Goal: Task Accomplishment & Management: Complete application form

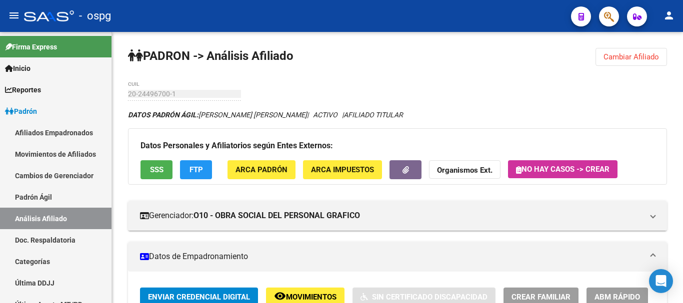
drag, startPoint x: 631, startPoint y: 47, endPoint x: 625, endPoint y: 54, distance: 8.9
click at [625, 55] on span "Cambiar Afiliado" at bounding box center [630, 56] width 55 height 9
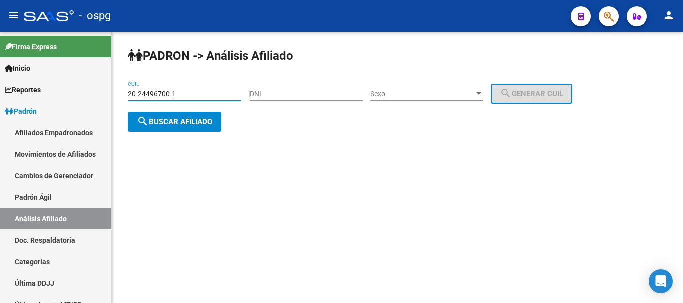
drag, startPoint x: 189, startPoint y: 95, endPoint x: 132, endPoint y: 92, distance: 56.6
click at [87, 93] on mat-sidenav-container "Firma Express Inicio Calendario SSS Instructivos Contacto OS Reportes Ingresos …" at bounding box center [341, 167] width 683 height 271
paste input "7-92383559-3"
type input "27-92383559-3"
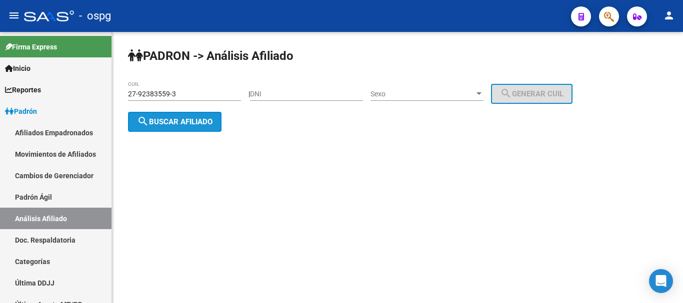
click at [206, 129] on button "search Buscar afiliado" at bounding box center [174, 122] width 93 height 20
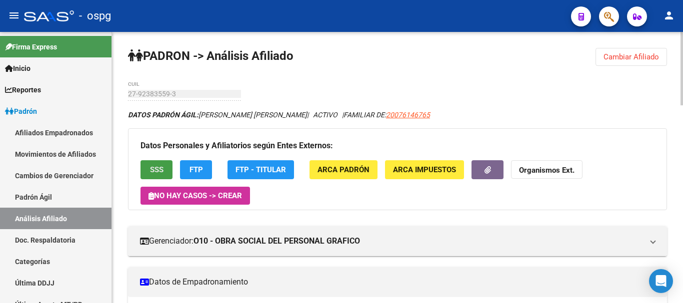
click at [152, 170] on span "SSS" at bounding box center [156, 170] width 13 height 9
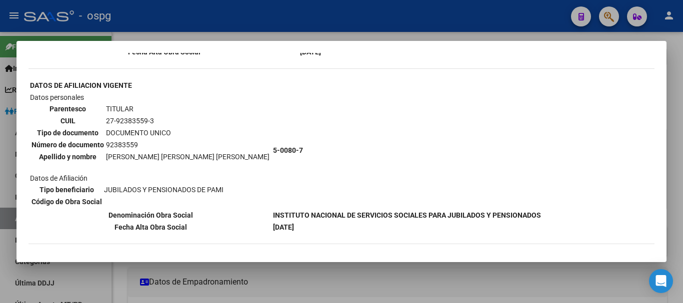
scroll to position [187, 0]
click at [678, 97] on div at bounding box center [341, 151] width 683 height 303
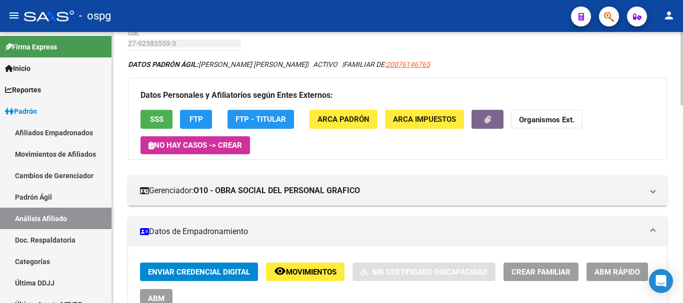
scroll to position [50, 0]
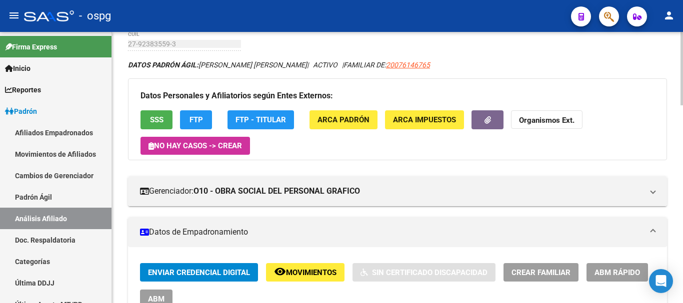
click at [200, 119] on span "FTP" at bounding box center [195, 120] width 13 height 9
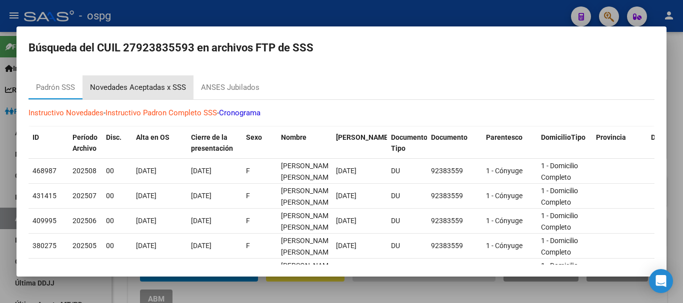
click at [168, 90] on div "Novedades Aceptadas x SSS" at bounding box center [138, 87] width 96 height 11
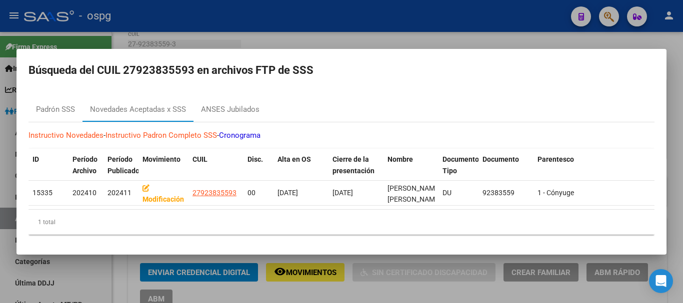
click at [672, 156] on div at bounding box center [341, 151] width 683 height 303
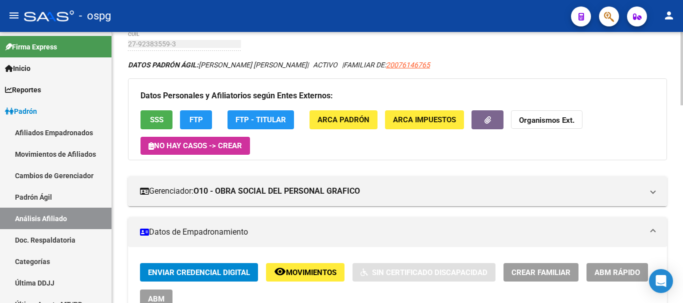
click at [147, 118] on button "SSS" at bounding box center [156, 119] width 32 height 18
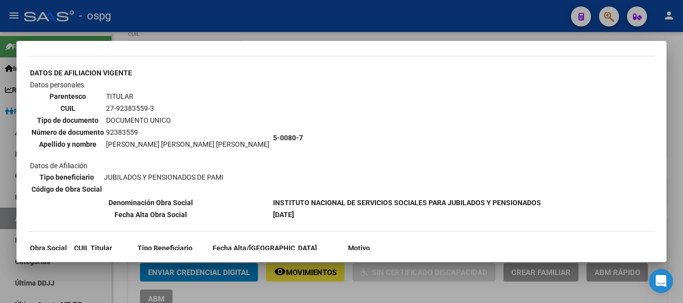
scroll to position [237, 0]
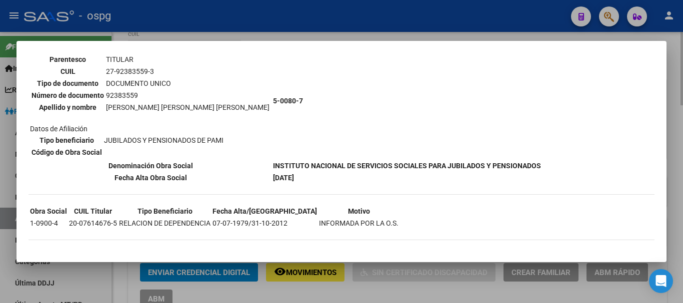
click at [671, 75] on div at bounding box center [341, 151] width 683 height 303
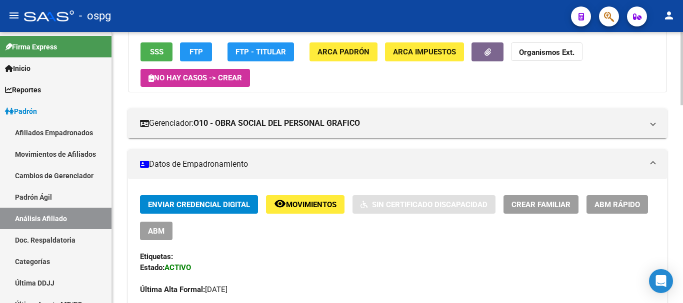
scroll to position [100, 0]
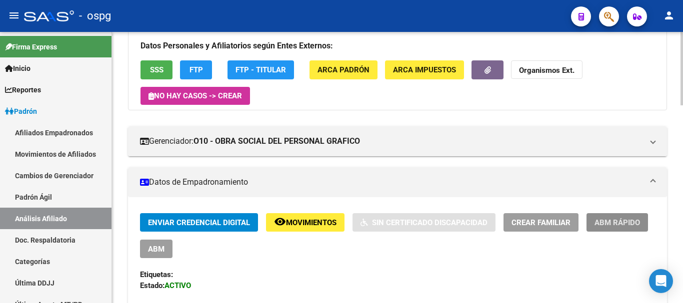
click at [626, 214] on button "ABM Rápido" at bounding box center [616, 222] width 61 height 18
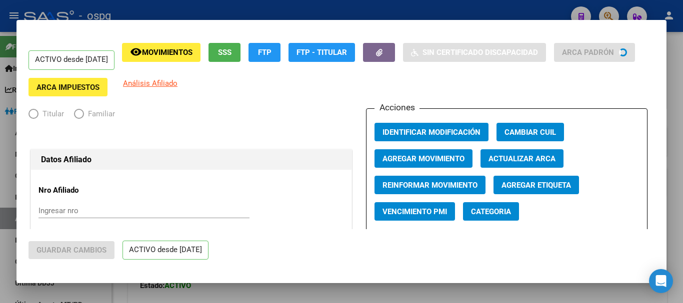
radio input "true"
type input "33-63761744-9"
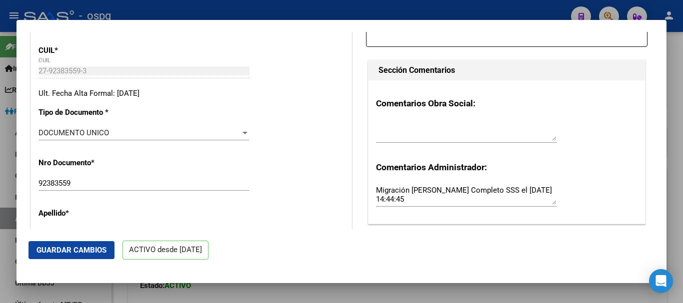
scroll to position [300, 0]
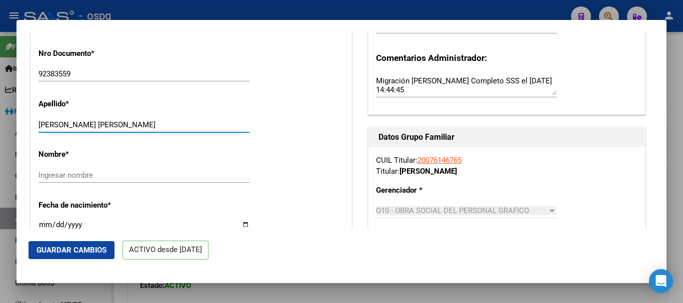
drag, startPoint x: 93, startPoint y: 125, endPoint x: 160, endPoint y: 122, distance: 67.5
click at [160, 122] on input "VAEZ FONSECA MARGARITA" at bounding box center [143, 124] width 211 height 9
type input "VAEZ FONSECA"
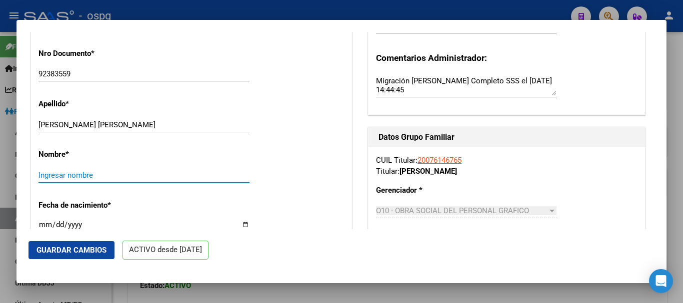
click at [107, 171] on input "Ingresar nombre" at bounding box center [143, 175] width 211 height 9
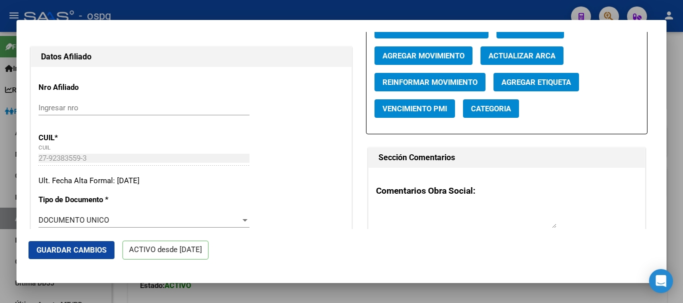
scroll to position [50, 0]
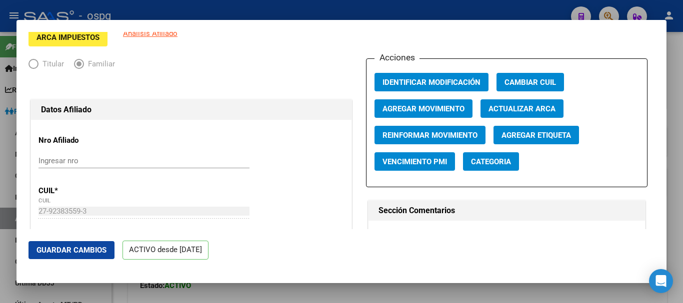
type input "MARGARITA"
click at [440, 109] on span "Agregar Movimiento" at bounding box center [423, 108] width 82 height 9
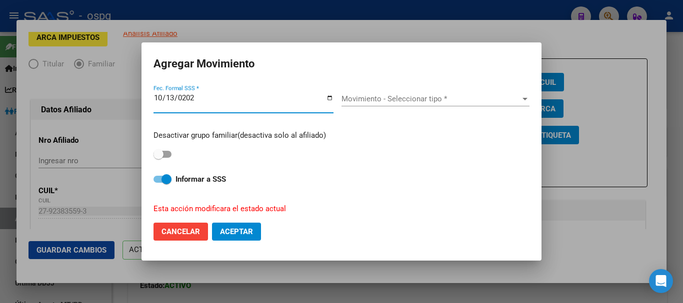
type input "2025-10-13"
click at [441, 101] on span "Movimiento - Seleccionar tipo *" at bounding box center [430, 98] width 179 height 9
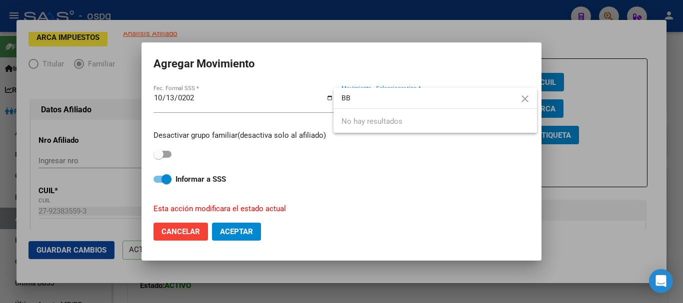
type input "B"
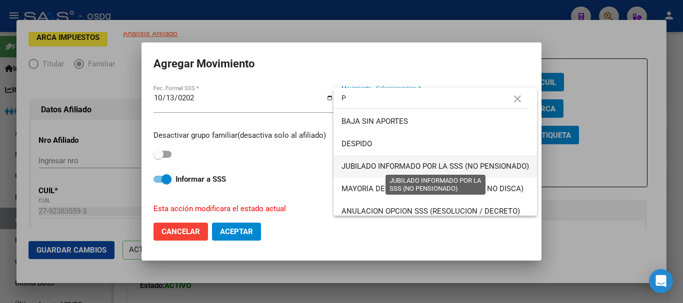
type input "P"
click at [485, 165] on span "JUBILADO INFORMADO POR LA SSS (NO PENSIONADO)" at bounding box center [434, 166] width 187 height 9
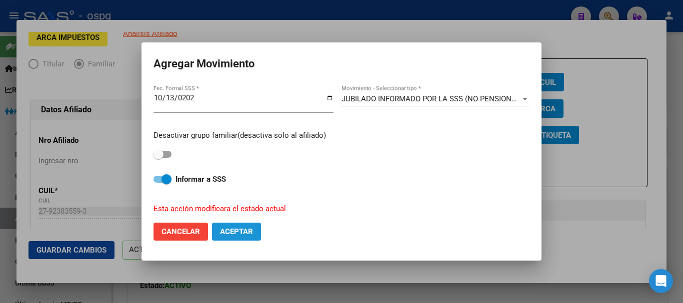
click at [242, 230] on span "Aceptar" at bounding box center [236, 231] width 33 height 9
checkbox input "false"
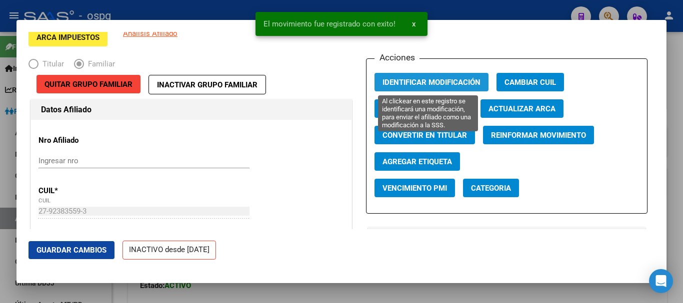
click at [453, 81] on span "Identificar Modificación" at bounding box center [431, 82] width 98 height 9
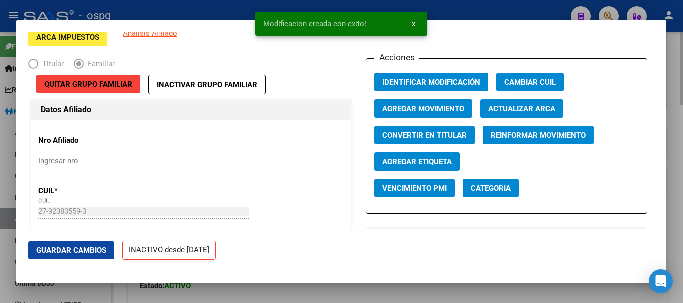
click at [676, 101] on div at bounding box center [341, 151] width 683 height 303
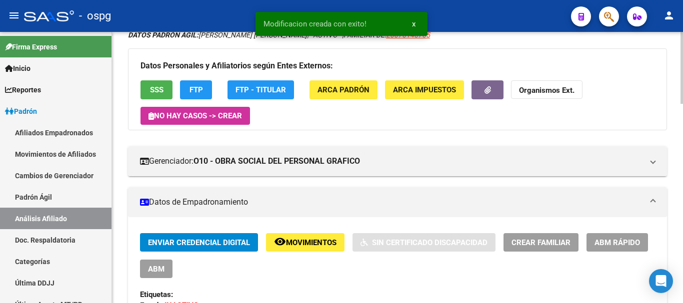
scroll to position [0, 0]
